Goal: Check status: Check status

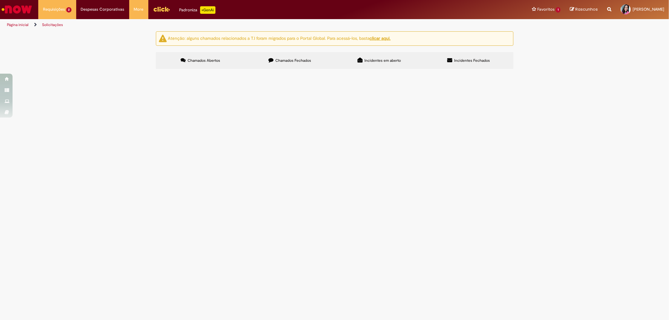
click at [0, 0] on span "Emissão/Devolução Encontro de [PERSON_NAME]" at bounding box center [0, 0] width 0 height 0
click at [0, 0] on span "EC EXP. Nepomuceno CG" at bounding box center [0, 0] width 0 height 0
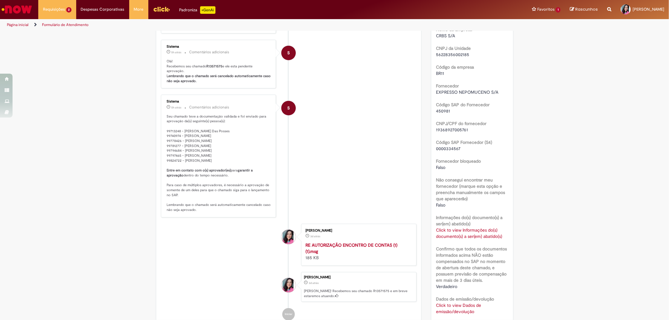
scroll to position [349, 0]
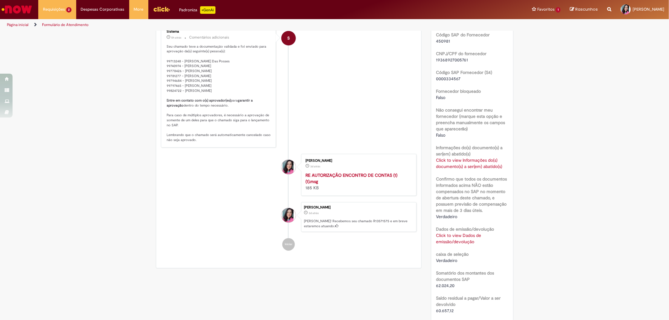
click at [444, 240] on link "Click to view Dados de emissão/devolução" at bounding box center [458, 239] width 45 height 12
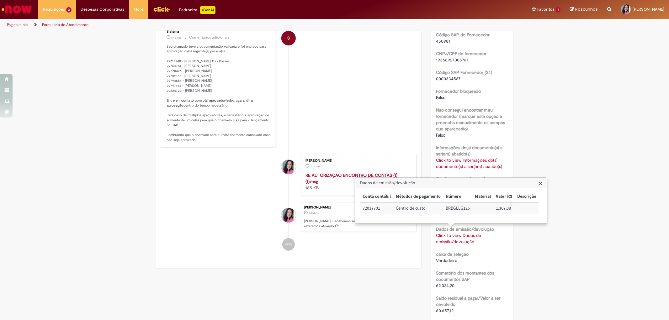
click at [452, 162] on link "Click to view Informações do(s) documento(s) a ser(em) abatido(s)" at bounding box center [469, 163] width 66 height 12
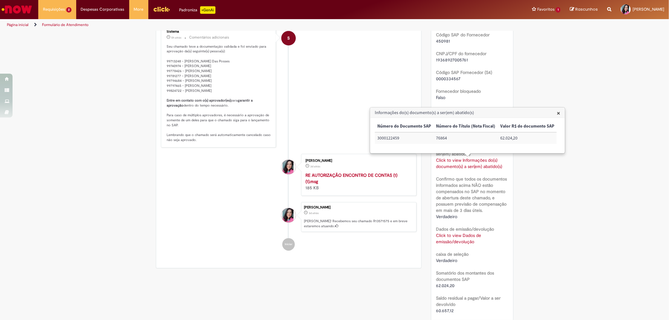
click at [309, 118] on li "S Sistema 5h atrás 5 horas atrás Comentários adicionais Seu chamado teve a docu…" at bounding box center [289, 86] width 256 height 123
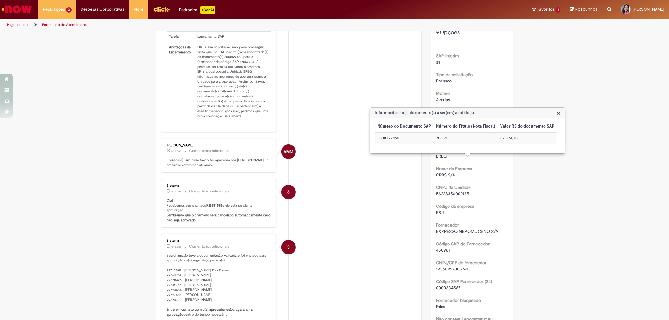
scroll to position [70, 0]
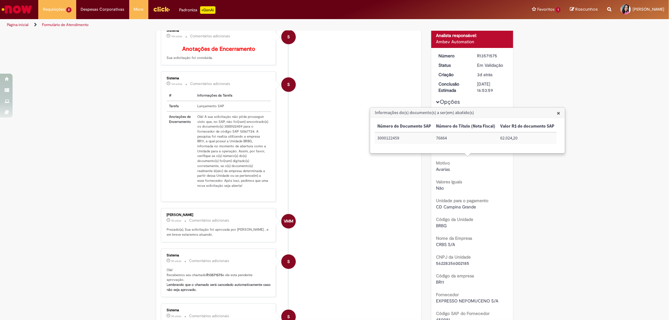
click at [308, 143] on li "S Sistema 11m atrás 11 minutos atrás Comentários adicionais # Informações da Ta…" at bounding box center [289, 137] width 256 height 131
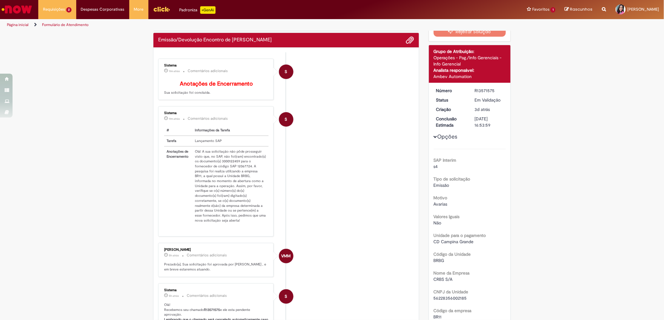
scroll to position [0, 0]
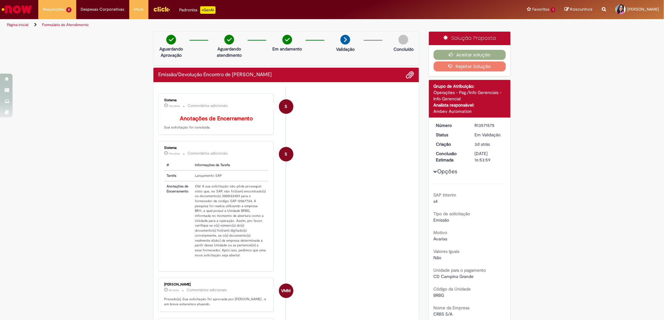
click at [481, 67] on button "Rejeitar Solução" at bounding box center [470, 66] width 72 height 10
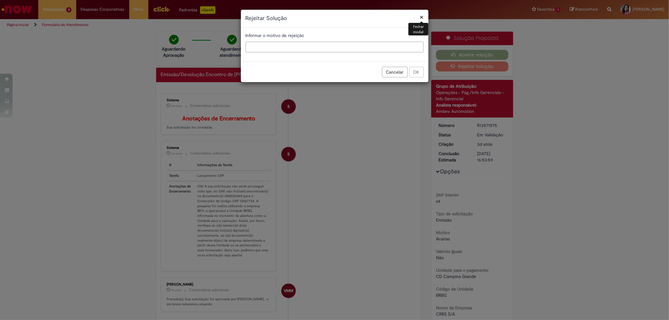
click at [359, 45] on input "text" at bounding box center [335, 47] width 178 height 11
type input "*"
type input "**********"
click at [417, 72] on button "OK" at bounding box center [416, 72] width 14 height 11
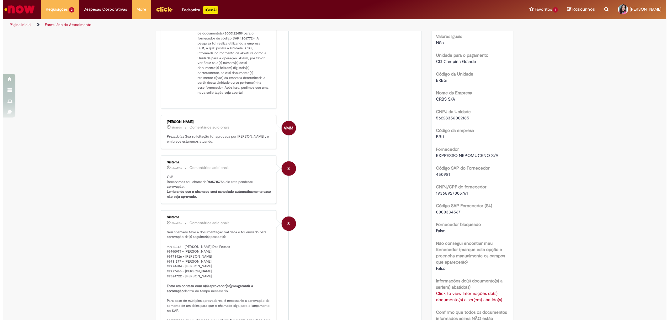
scroll to position [244, 0]
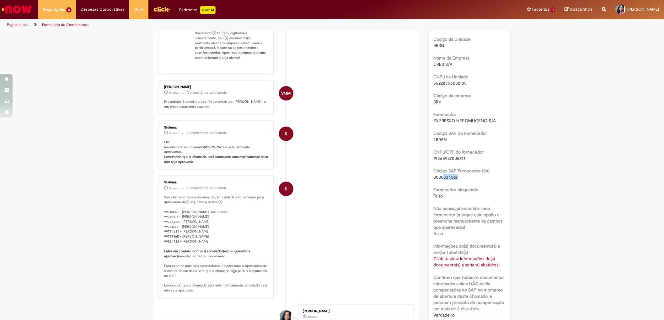
drag, startPoint x: 458, startPoint y: 174, endPoint x: 441, endPoint y: 178, distance: 17.4
click at [441, 178] on div "0000334567" at bounding box center [470, 177] width 72 height 6
copy span "334567"
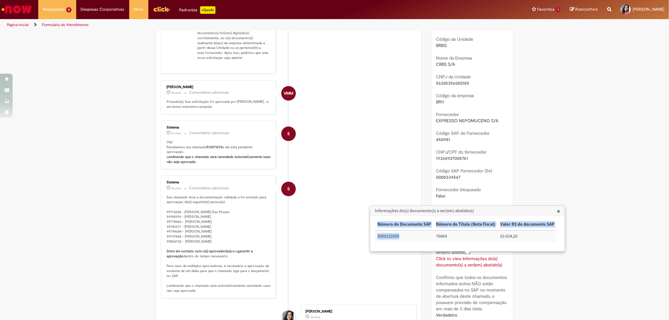
drag, startPoint x: 399, startPoint y: 237, endPoint x: 370, endPoint y: 236, distance: 28.6
click at [370, 236] on div "× Número do Documento SAP Número do Título (Nota Fiscal) Valor R$ do documento …" at bounding box center [467, 233] width 194 height 35
click at [405, 237] on td "3000122459" at bounding box center [404, 237] width 59 height 12
drag, startPoint x: 405, startPoint y: 237, endPoint x: 377, endPoint y: 237, distance: 27.9
click at [377, 237] on td "3000122459" at bounding box center [404, 237] width 59 height 12
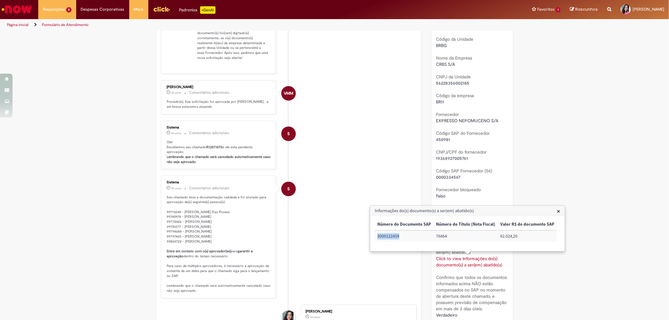
copy td "3000122459"
click at [384, 157] on li "S Sistema 5h atrás 5 horas atrás Comentários adicionais Olá! Recebemos seu cham…" at bounding box center [289, 145] width 256 height 49
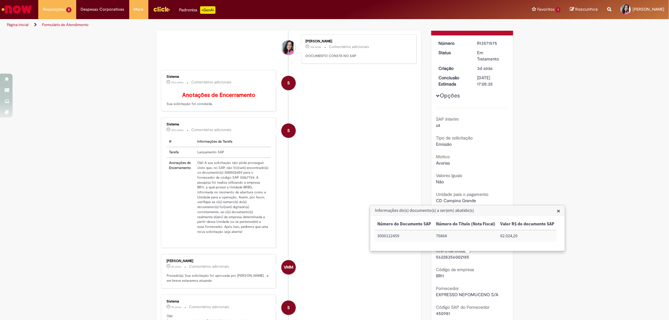
scroll to position [0, 0]
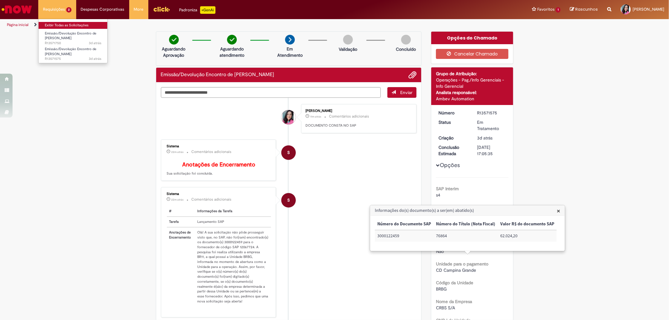
click at [70, 24] on link "Exibir Todas as Solicitações" at bounding box center [73, 25] width 69 height 7
